Goal: Find specific page/section: Find specific page/section

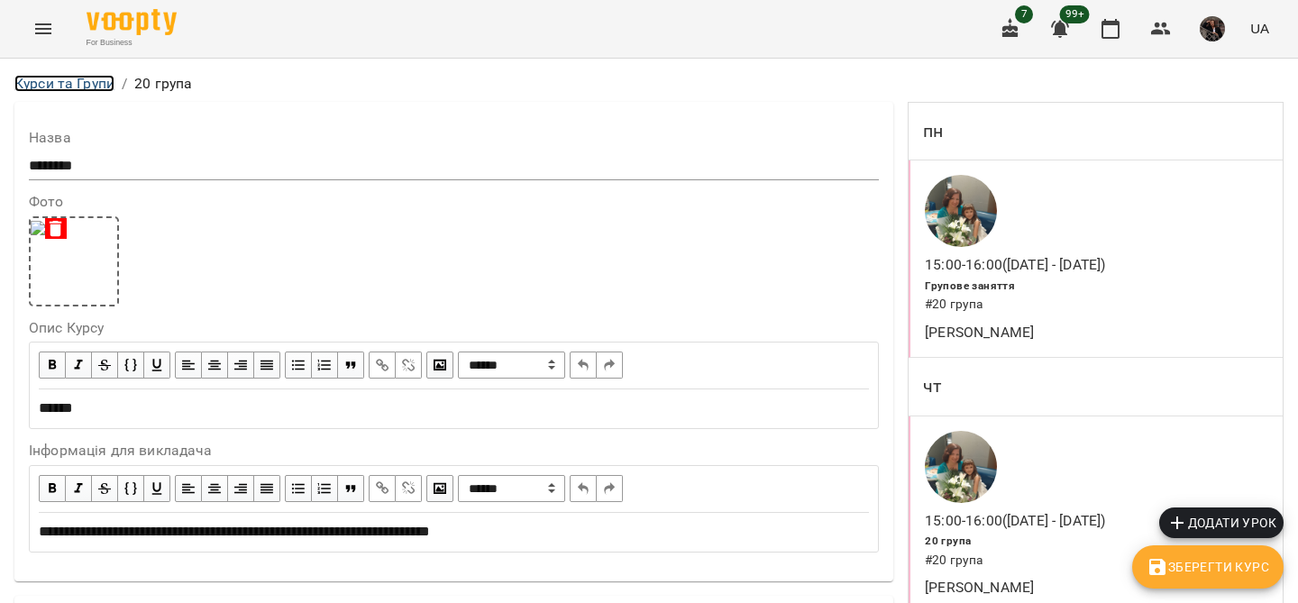
click at [44, 85] on link "Курси та Групи" at bounding box center [64, 83] width 100 height 17
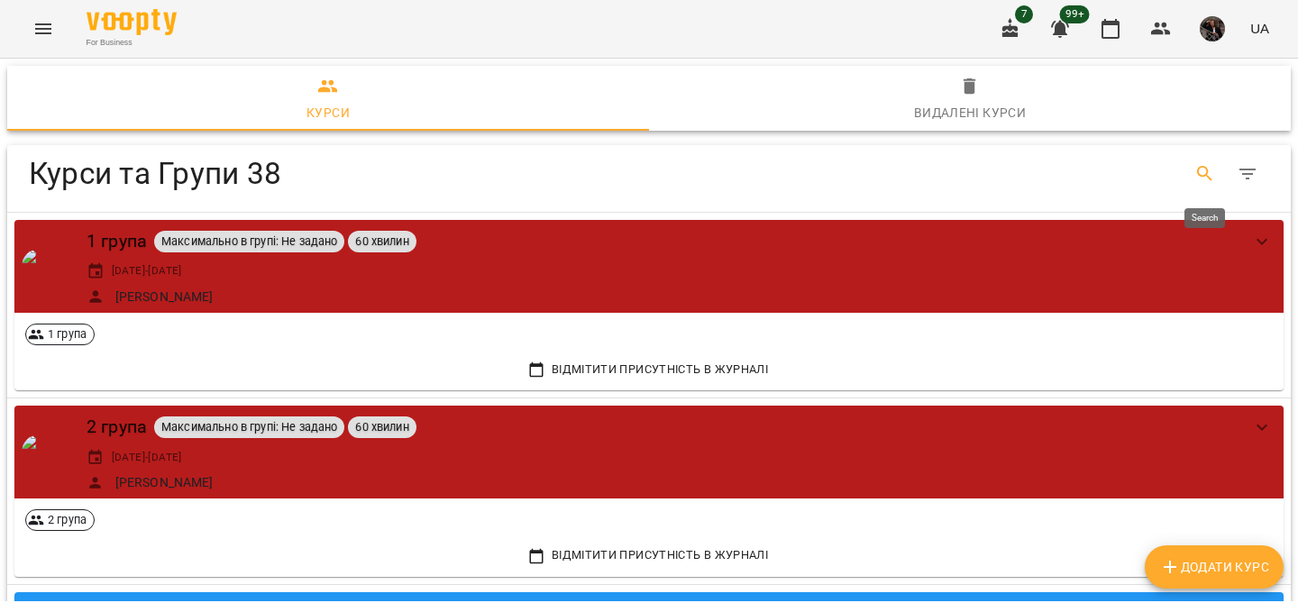
click at [1206, 178] on icon "Search" at bounding box center [1205, 174] width 22 height 22
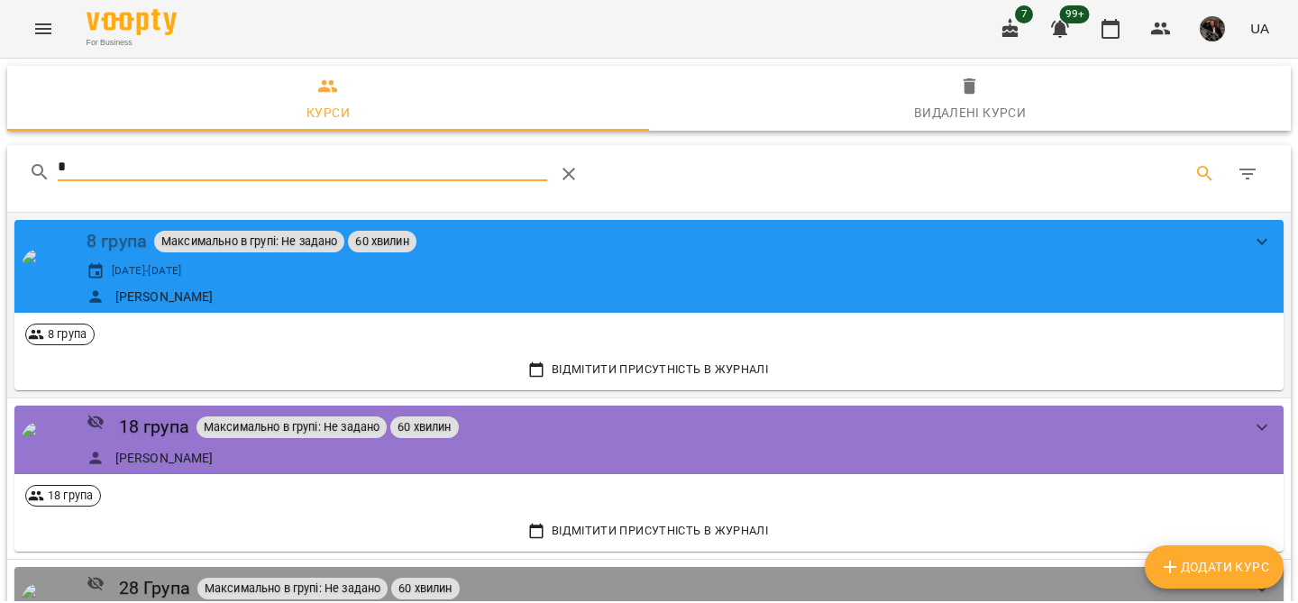
type input "*"
click at [114, 240] on div "8 група" at bounding box center [117, 241] width 60 height 28
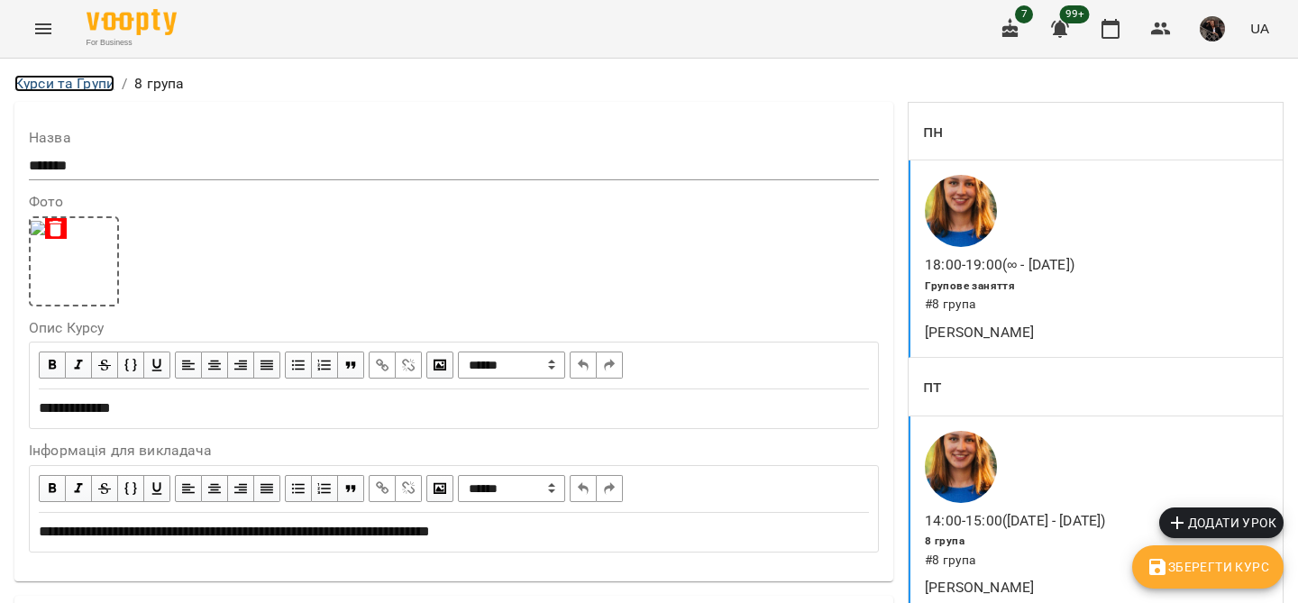
click at [70, 84] on link "Курси та Групи" at bounding box center [64, 83] width 100 height 17
